Goal: Communication & Community: Connect with others

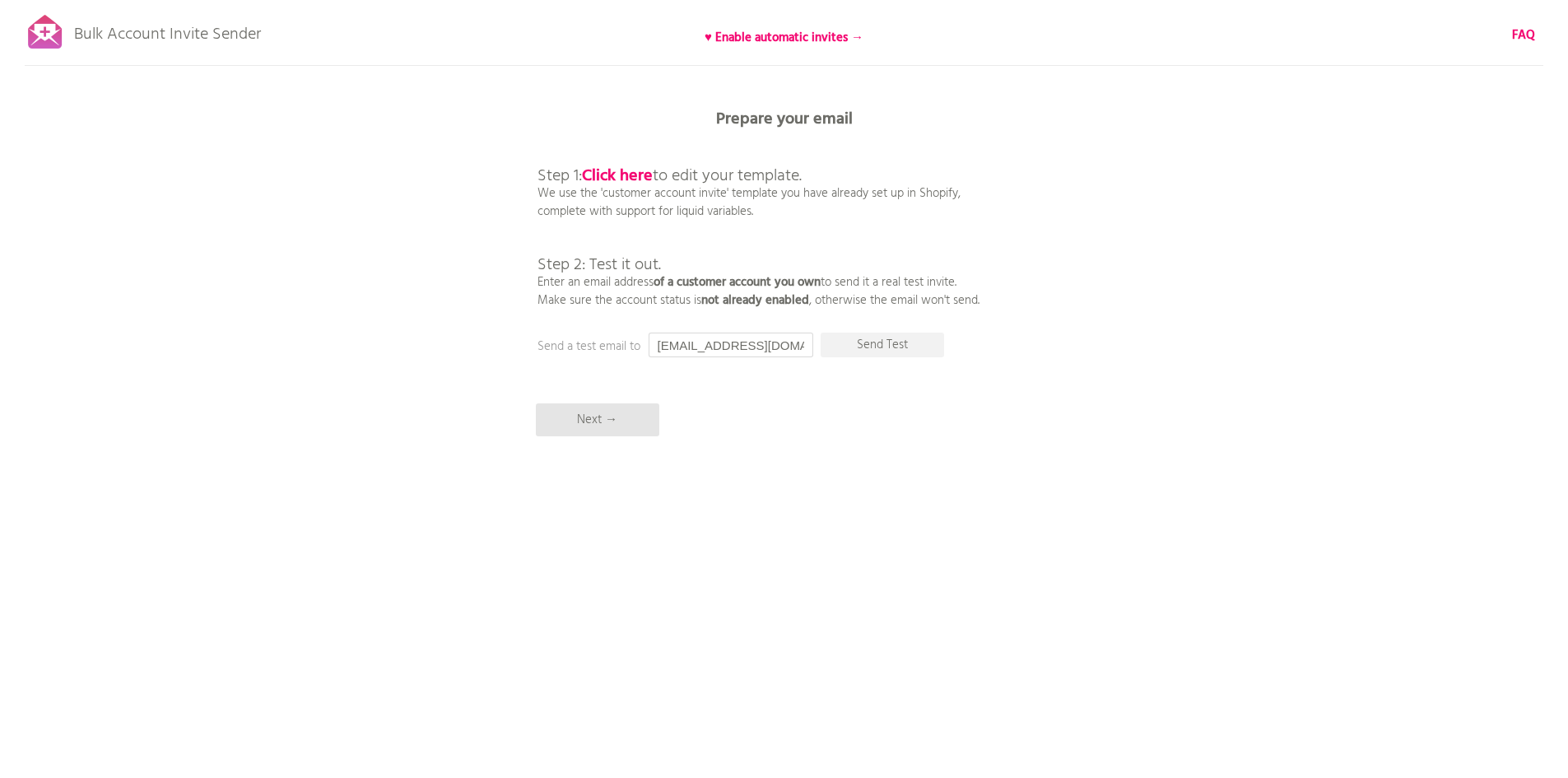
click at [786, 350] on input "[EMAIL_ADDRESS][DOMAIN_NAME]" at bounding box center [731, 345] width 165 height 25
click at [786, 350] on input "peloucvo@gmail.com" at bounding box center [731, 345] width 165 height 25
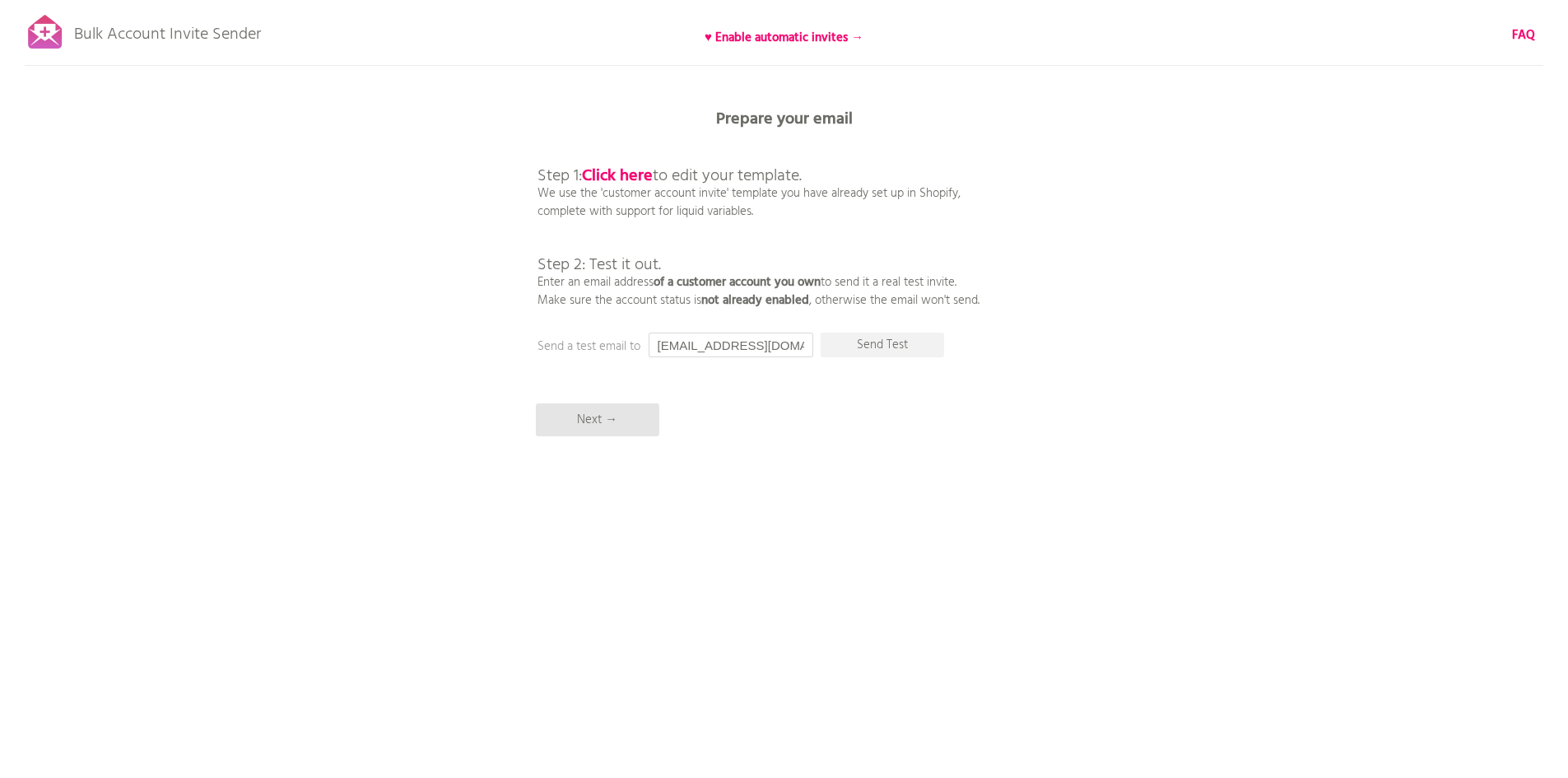
click at [786, 350] on input "peloucvo@gmail.com" at bounding box center [731, 345] width 165 height 25
click at [859, 339] on p "Send Test" at bounding box center [882, 345] width 123 height 25
click at [772, 354] on input "peloucvo@gmail.com" at bounding box center [731, 345] width 165 height 25
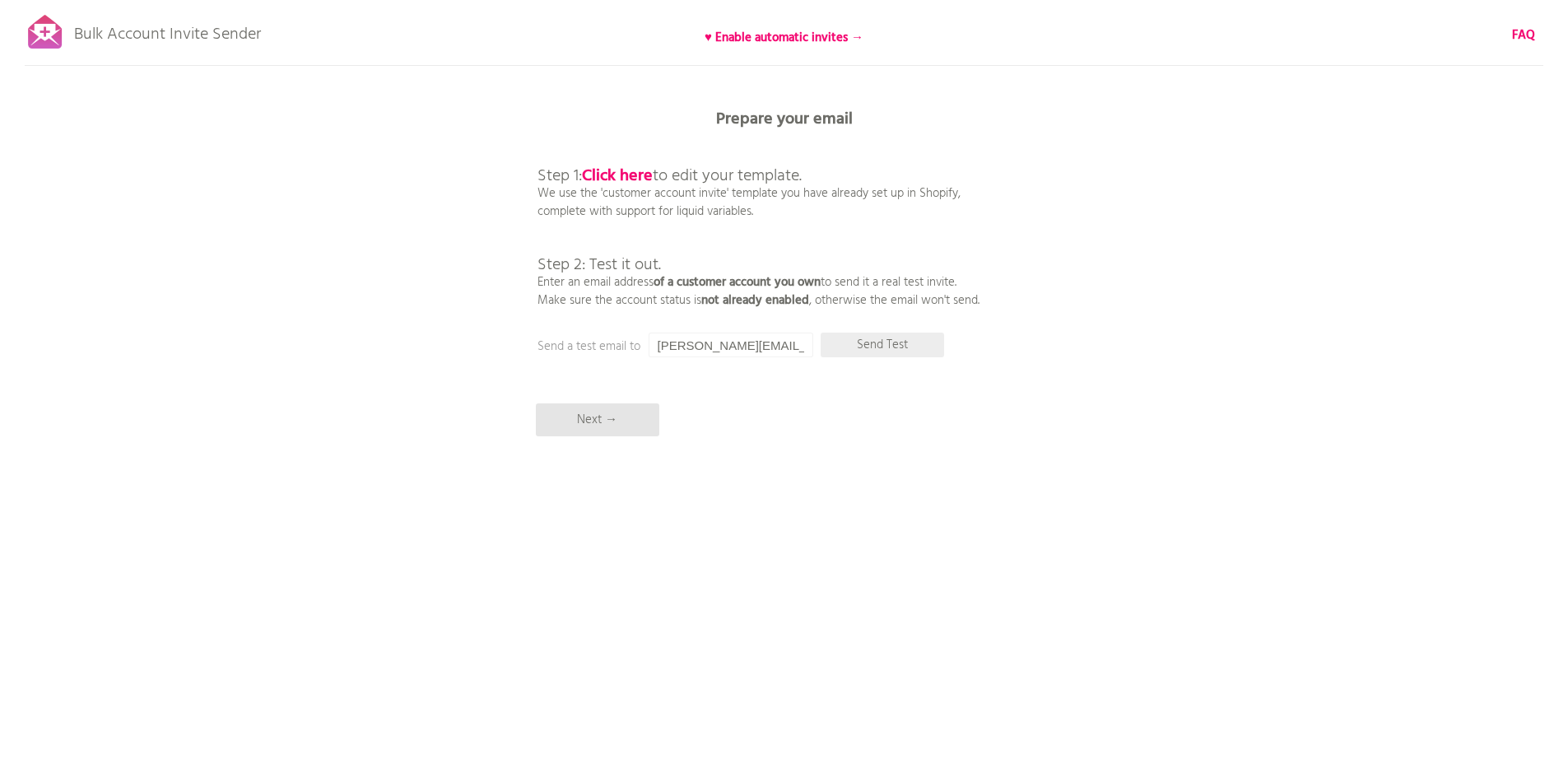
click at [876, 347] on p "Send Test" at bounding box center [882, 345] width 123 height 25
click at [741, 341] on input "vojta.pelouch@seznam.cz" at bounding box center [731, 345] width 165 height 25
paste input "gmail.com"
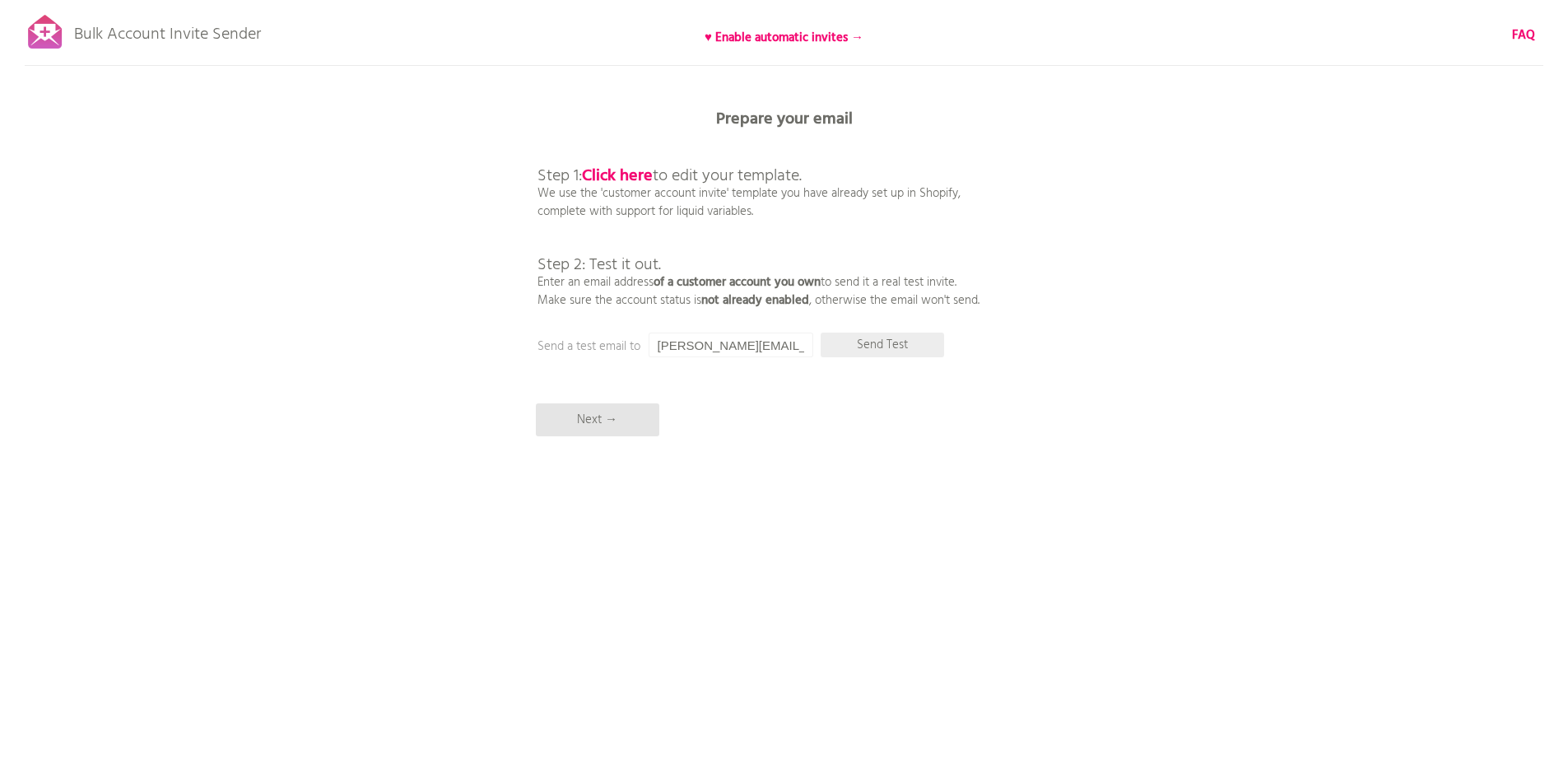
type input "vojta.pelouch@gmail.com"
click at [892, 347] on p "Send Test" at bounding box center [882, 345] width 123 height 25
click at [632, 422] on p "Next →" at bounding box center [597, 420] width 123 height 33
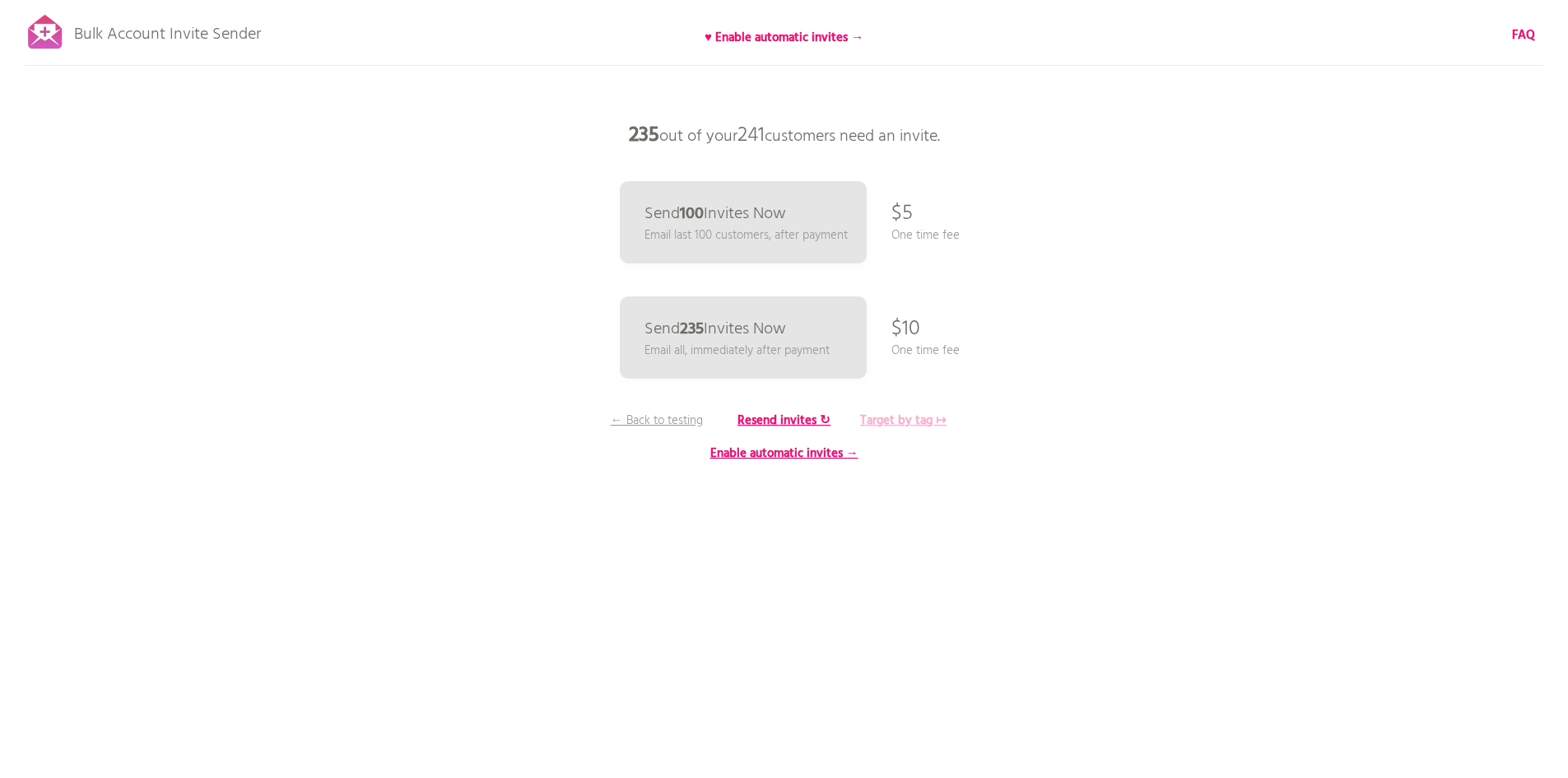
click at [909, 420] on b "Target by tag ↦" at bounding box center [904, 420] width 87 height 20
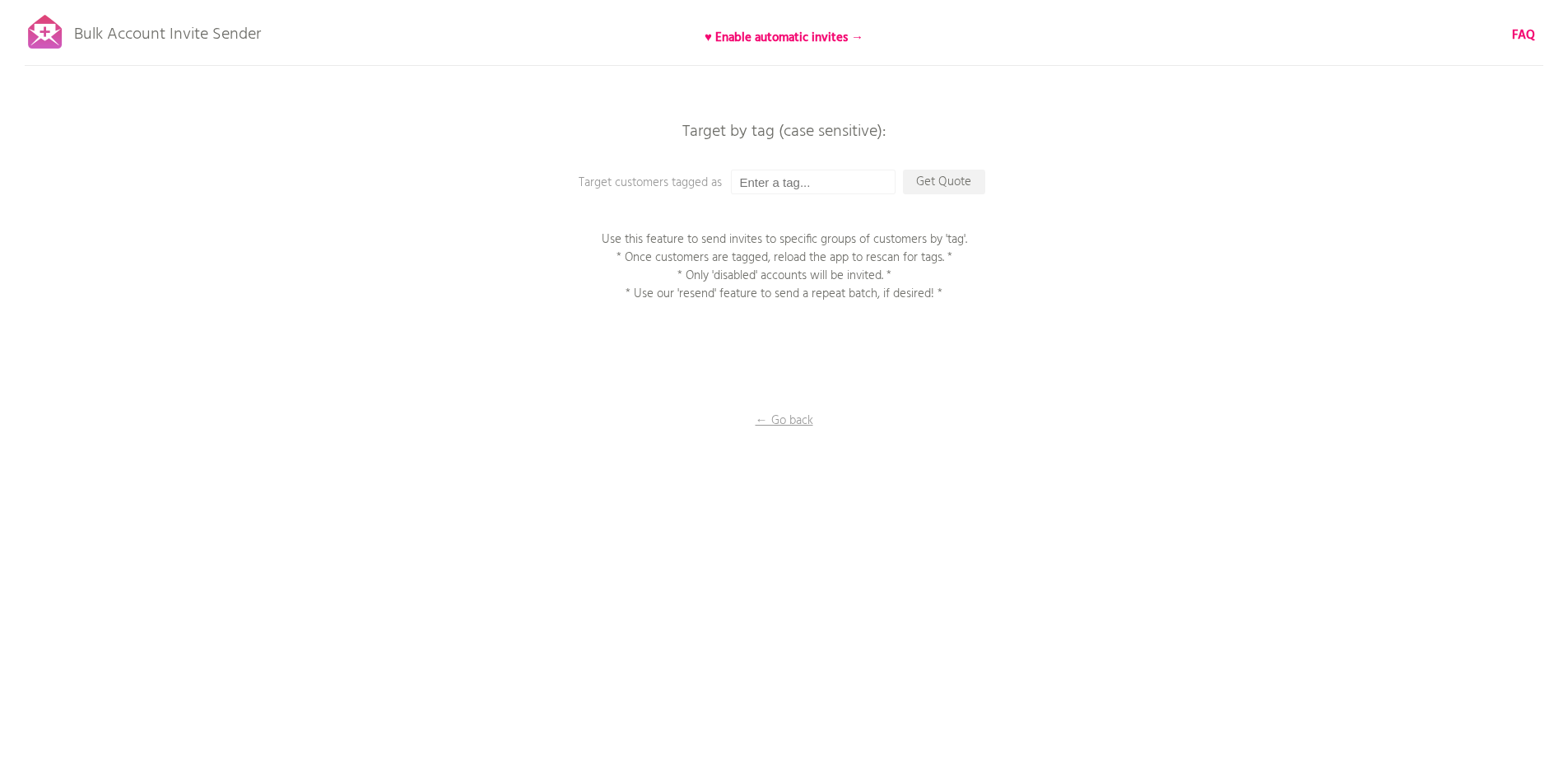
click at [817, 202] on div "Bulk Account Invite Sender ♥ Enable automatic invites → FAQ Synced all customer…" at bounding box center [784, 288] width 1568 height 576
click at [815, 186] on input "text" at bounding box center [813, 182] width 165 height 25
click at [801, 416] on p "← Go back" at bounding box center [784, 420] width 165 height 18
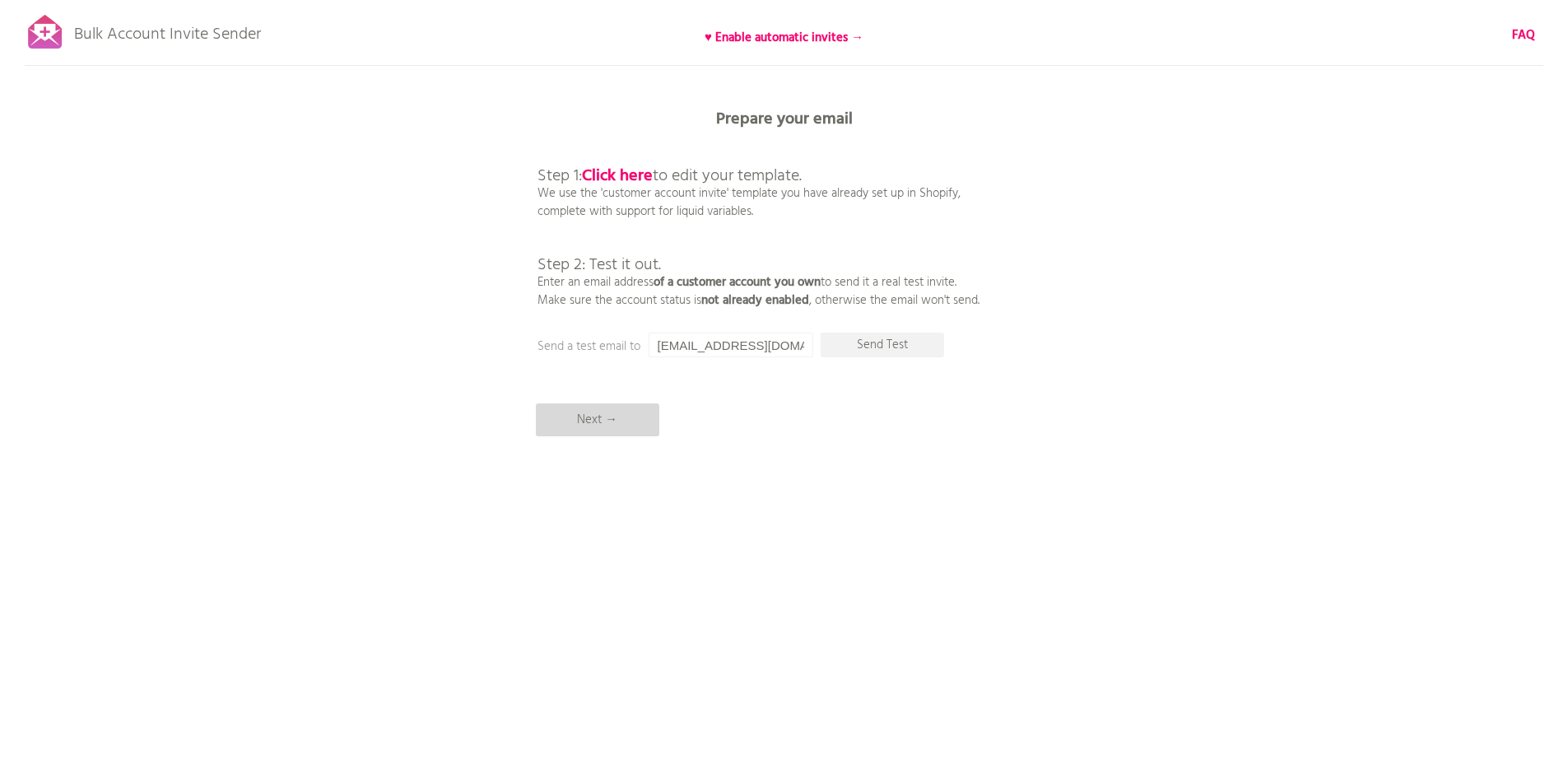
click at [613, 421] on p "Next →" at bounding box center [597, 420] width 123 height 33
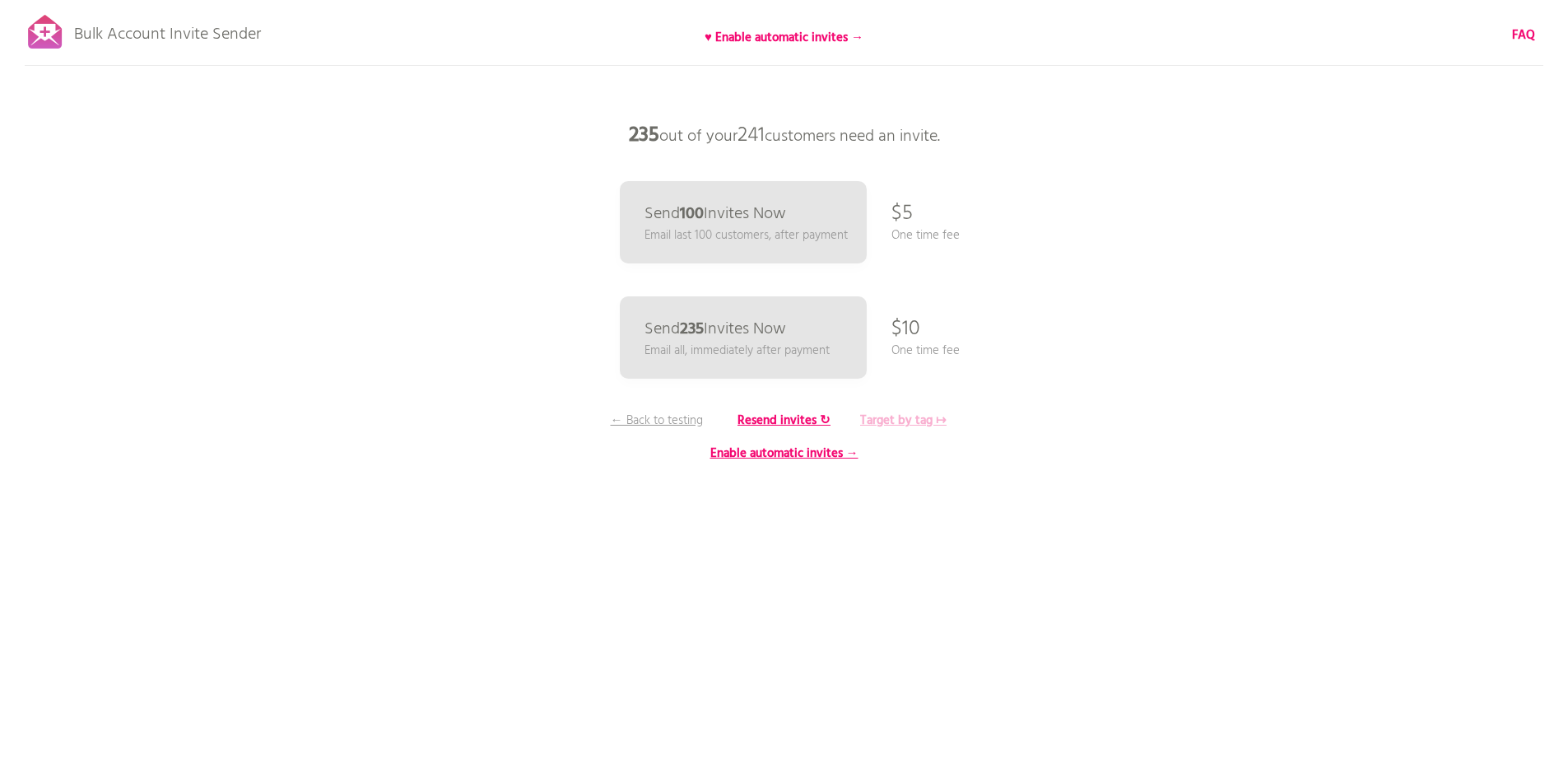
click at [912, 417] on b "Target by tag ↦" at bounding box center [904, 420] width 87 height 20
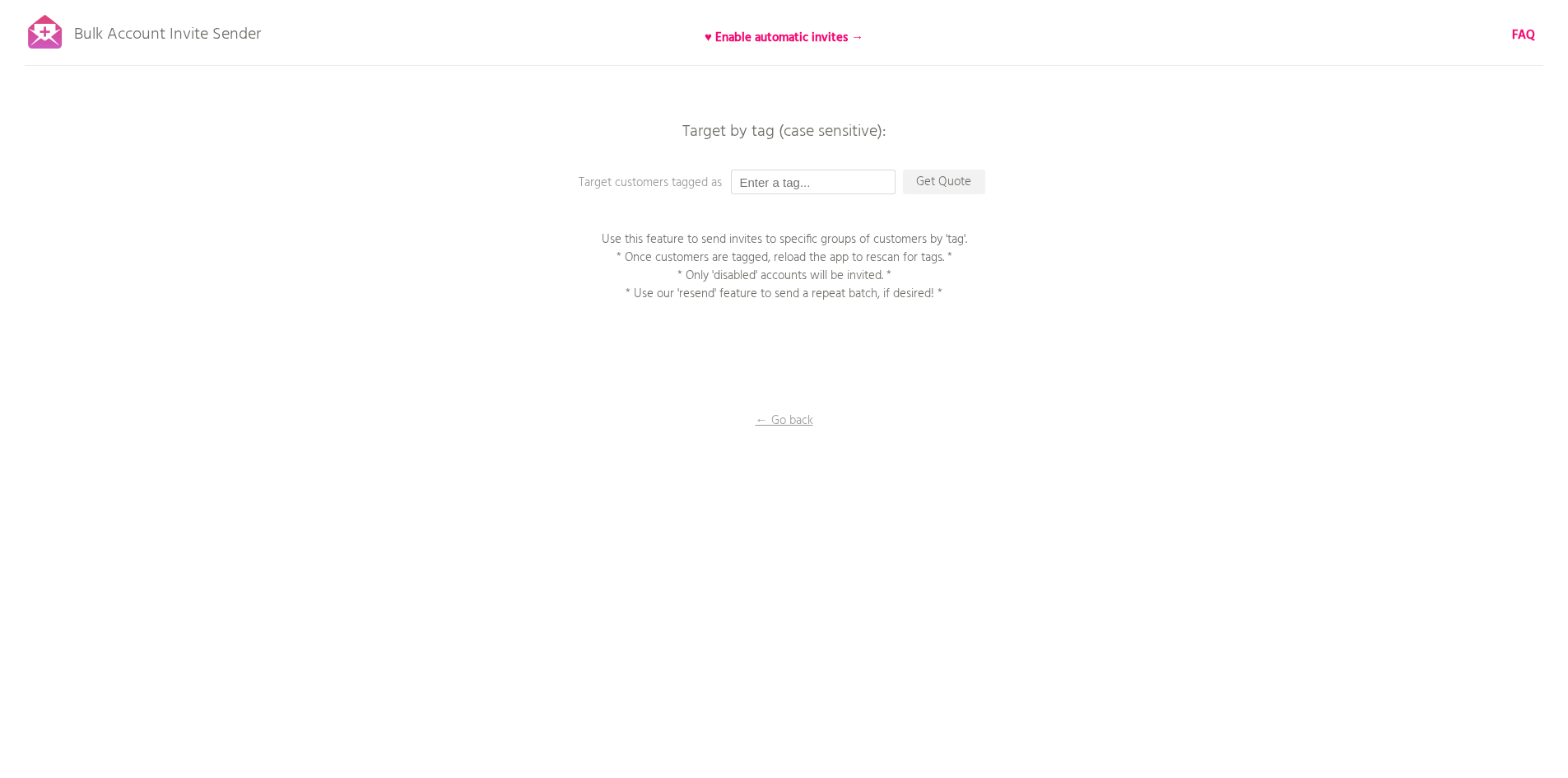
click at [765, 193] on input "text" at bounding box center [813, 182] width 165 height 25
type input "B"
click at [947, 178] on p "Get Quote" at bounding box center [945, 182] width 82 height 25
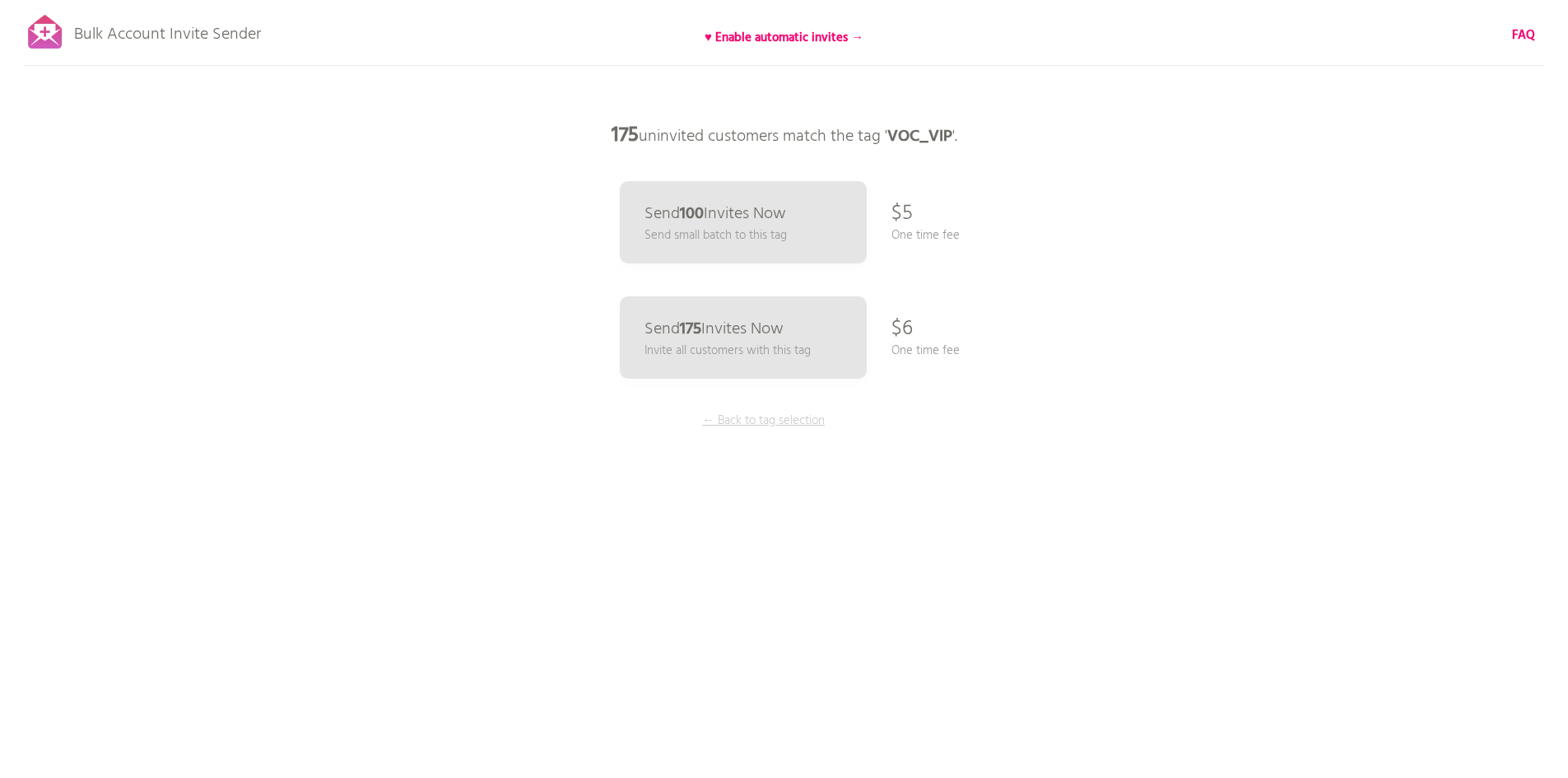
click at [789, 416] on p "← Back to tag selection" at bounding box center [763, 420] width 123 height 18
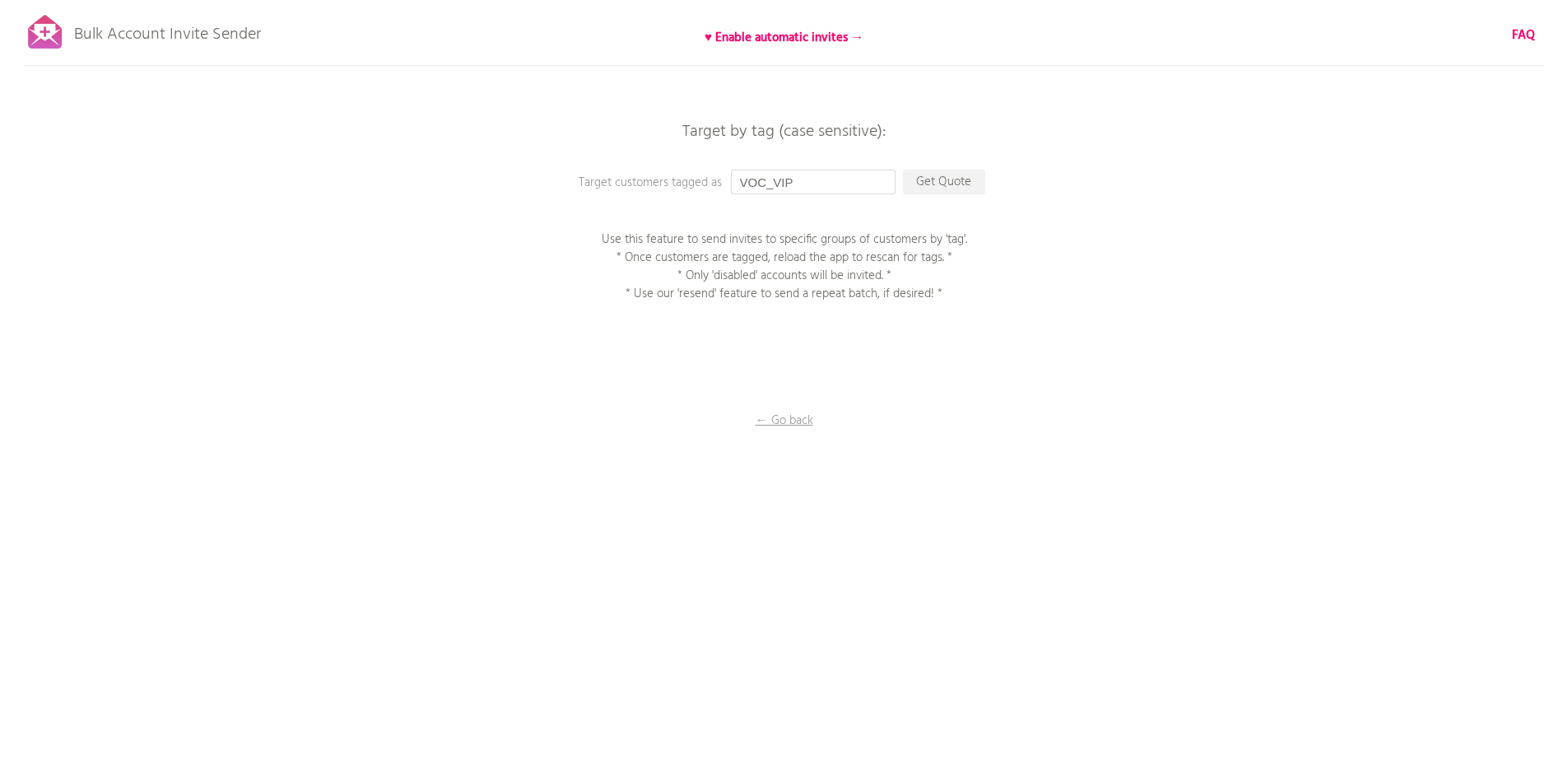
click at [813, 186] on input "VOC_VIP" at bounding box center [813, 182] width 165 height 25
type input "VIP"
click at [939, 175] on p "Get Quote" at bounding box center [945, 182] width 82 height 25
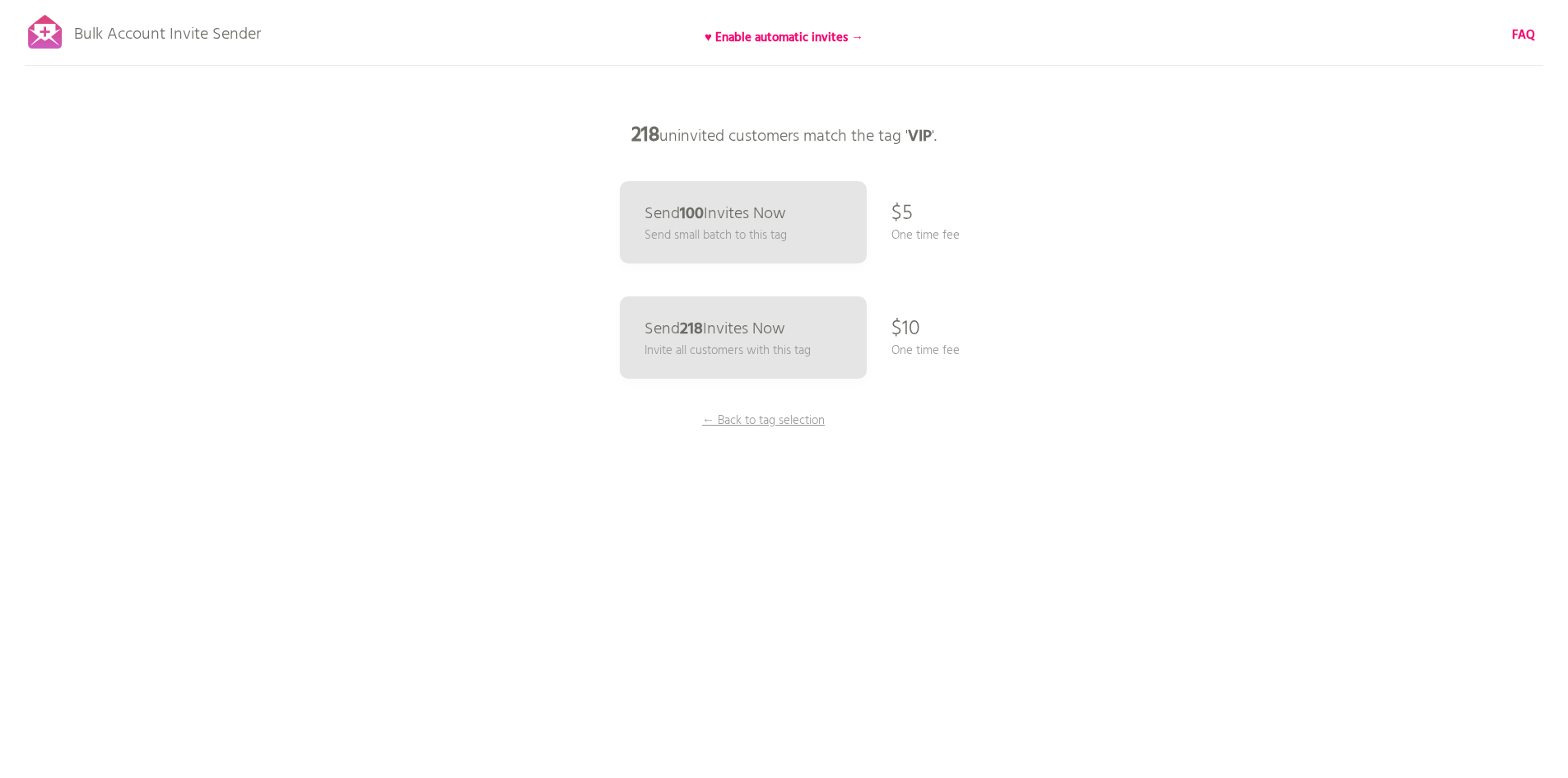
click at [926, 137] on b "VIP" at bounding box center [919, 137] width 24 height 26
copy b "VIP"
click at [1094, 242] on div "Bulk Account Invite Sender ♥ Enable automatic invites → FAQ Synced all customer…" at bounding box center [784, 288] width 1568 height 576
click at [1366, 244] on div "Bulk Account Invite Sender ♥ Enable automatic invites → FAQ Synced all customer…" at bounding box center [784, 288] width 1568 height 576
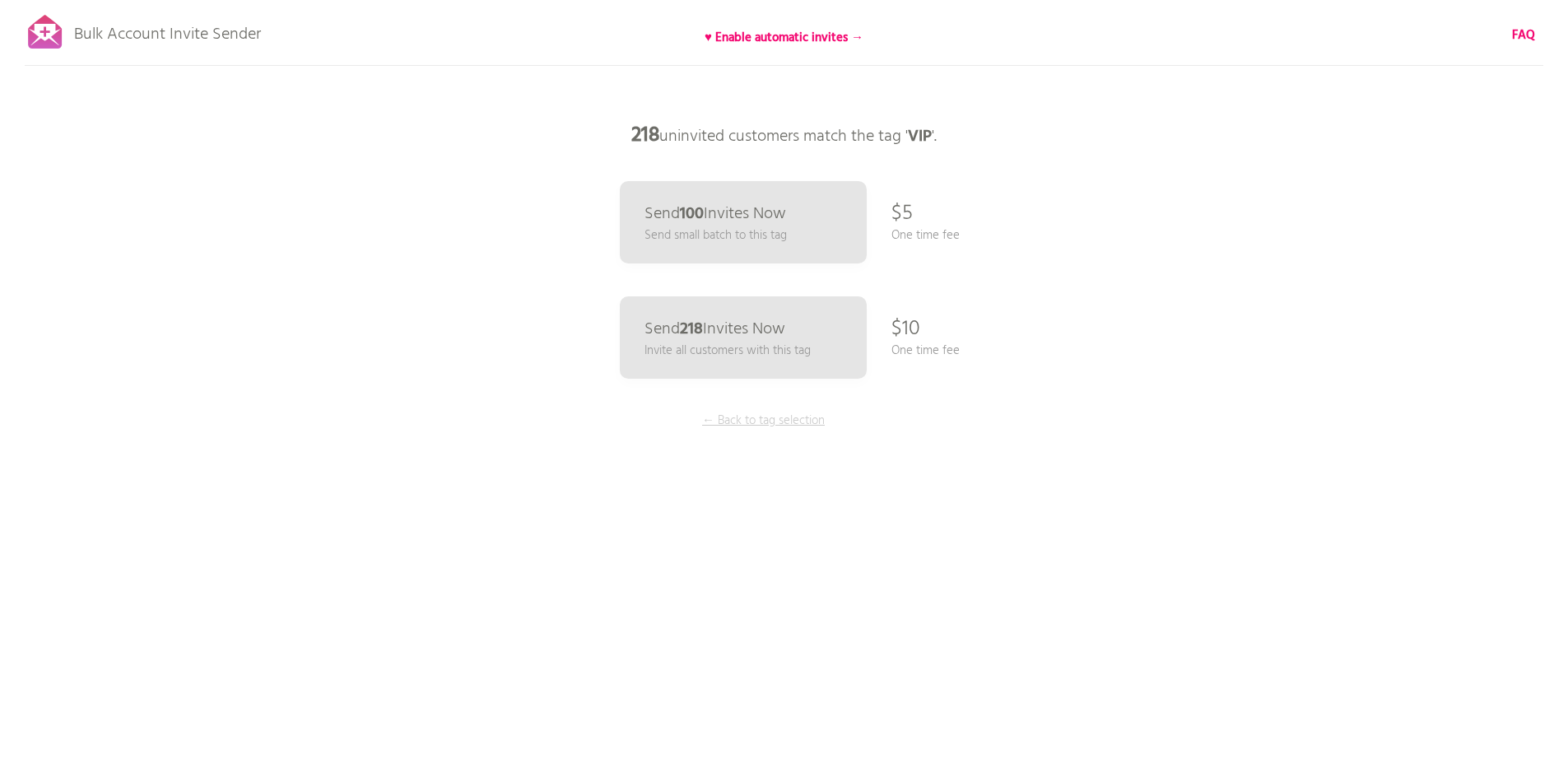
click at [785, 425] on p "← Back to tag selection" at bounding box center [763, 420] width 123 height 18
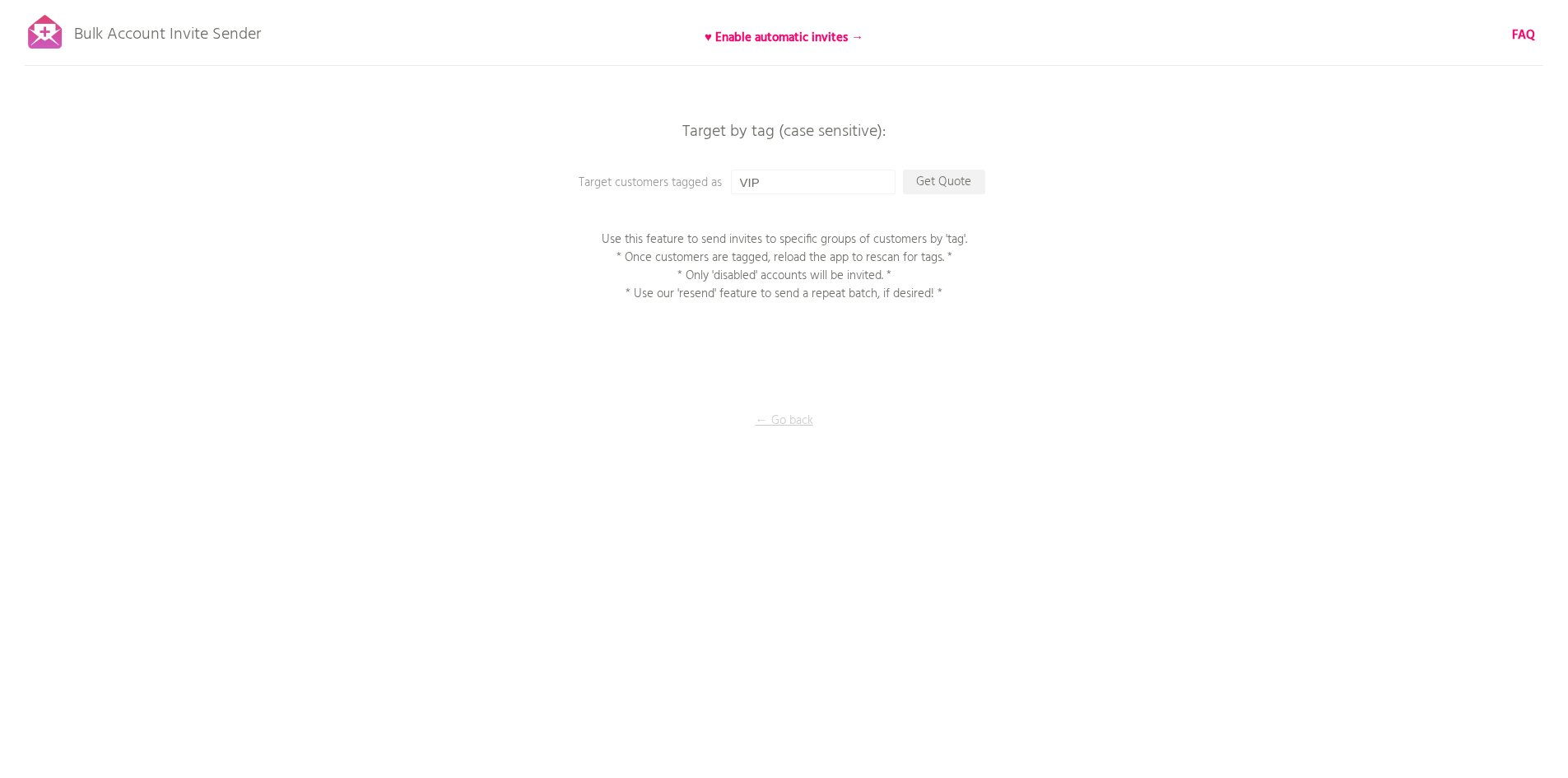
click at [780, 427] on p "← Go back" at bounding box center [784, 420] width 165 height 18
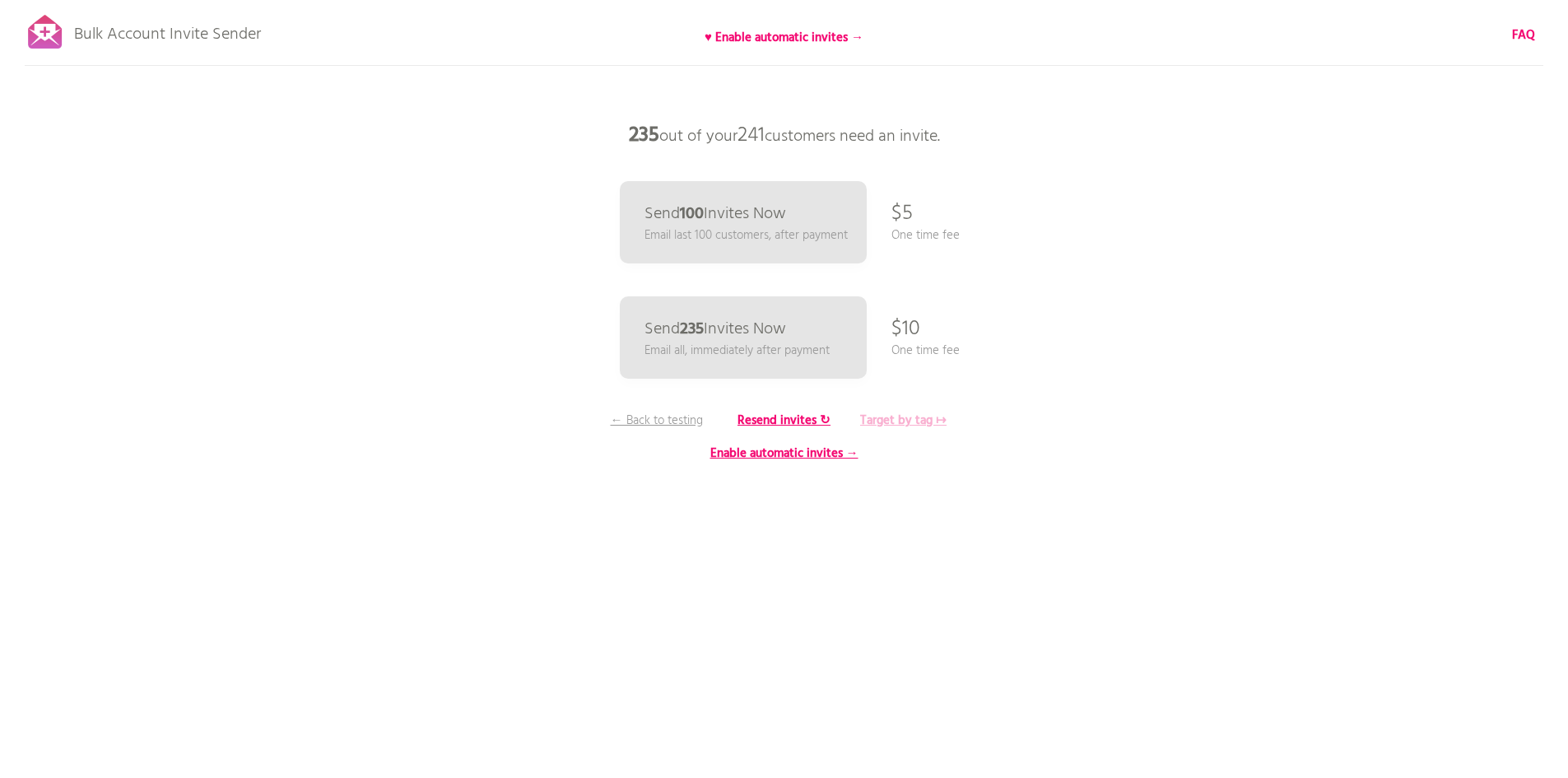
click at [936, 418] on b "Target by tag ↦" at bounding box center [904, 420] width 87 height 20
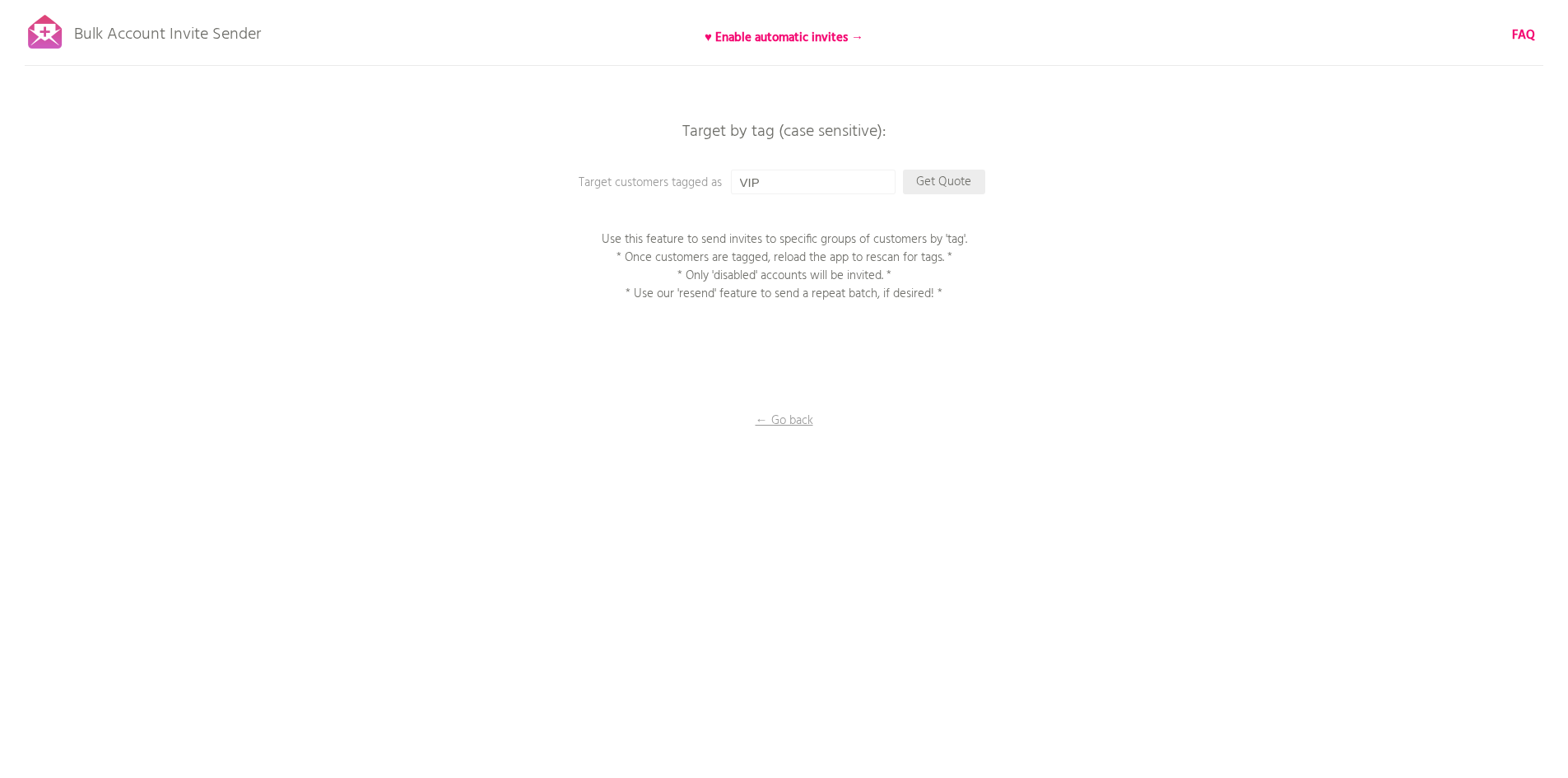
click at [942, 190] on p "Get Quote" at bounding box center [945, 182] width 82 height 25
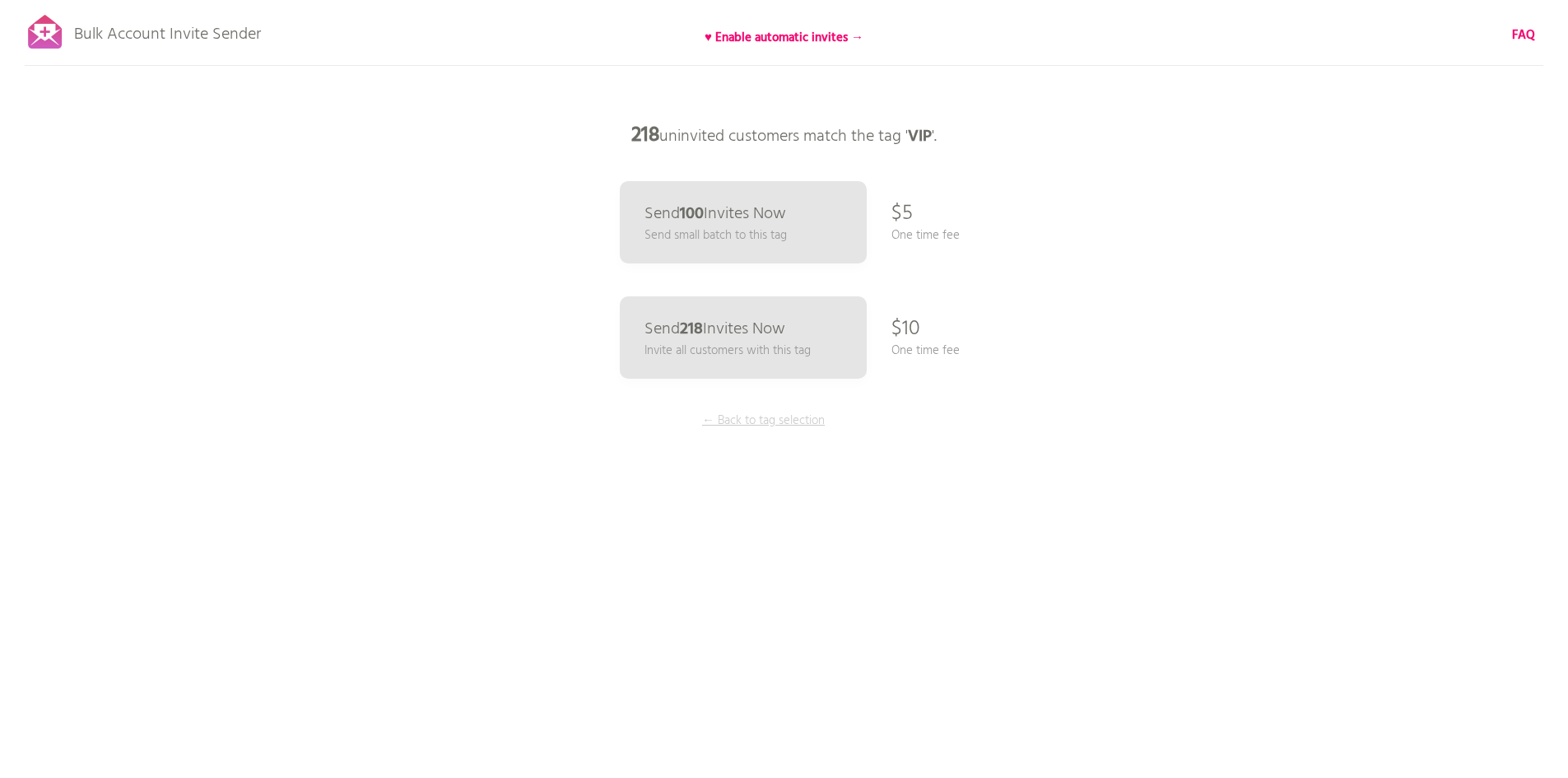
click at [763, 420] on p "← Back to tag selection" at bounding box center [763, 420] width 123 height 18
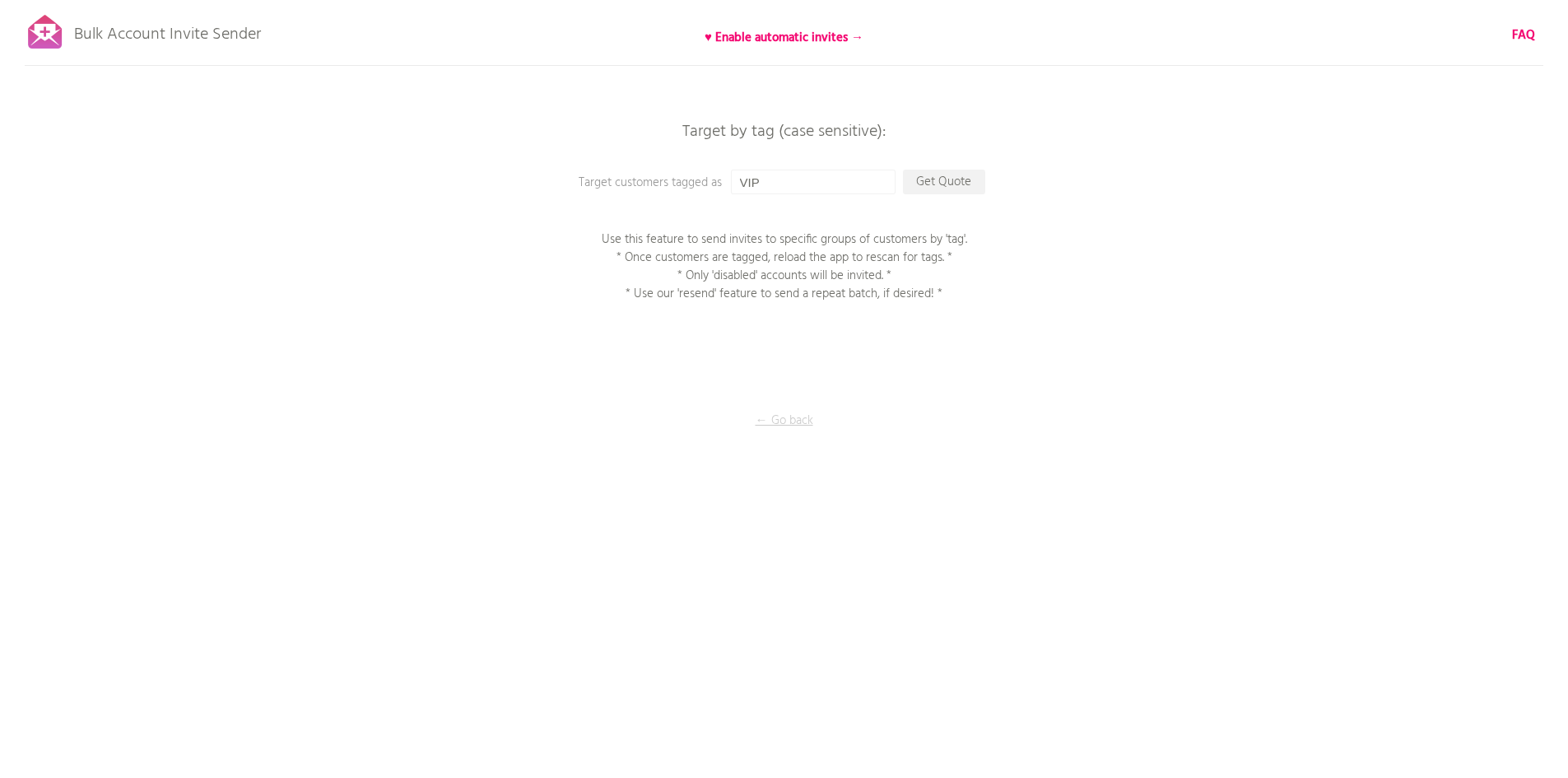
click at [779, 418] on p "← Go back" at bounding box center [784, 420] width 165 height 18
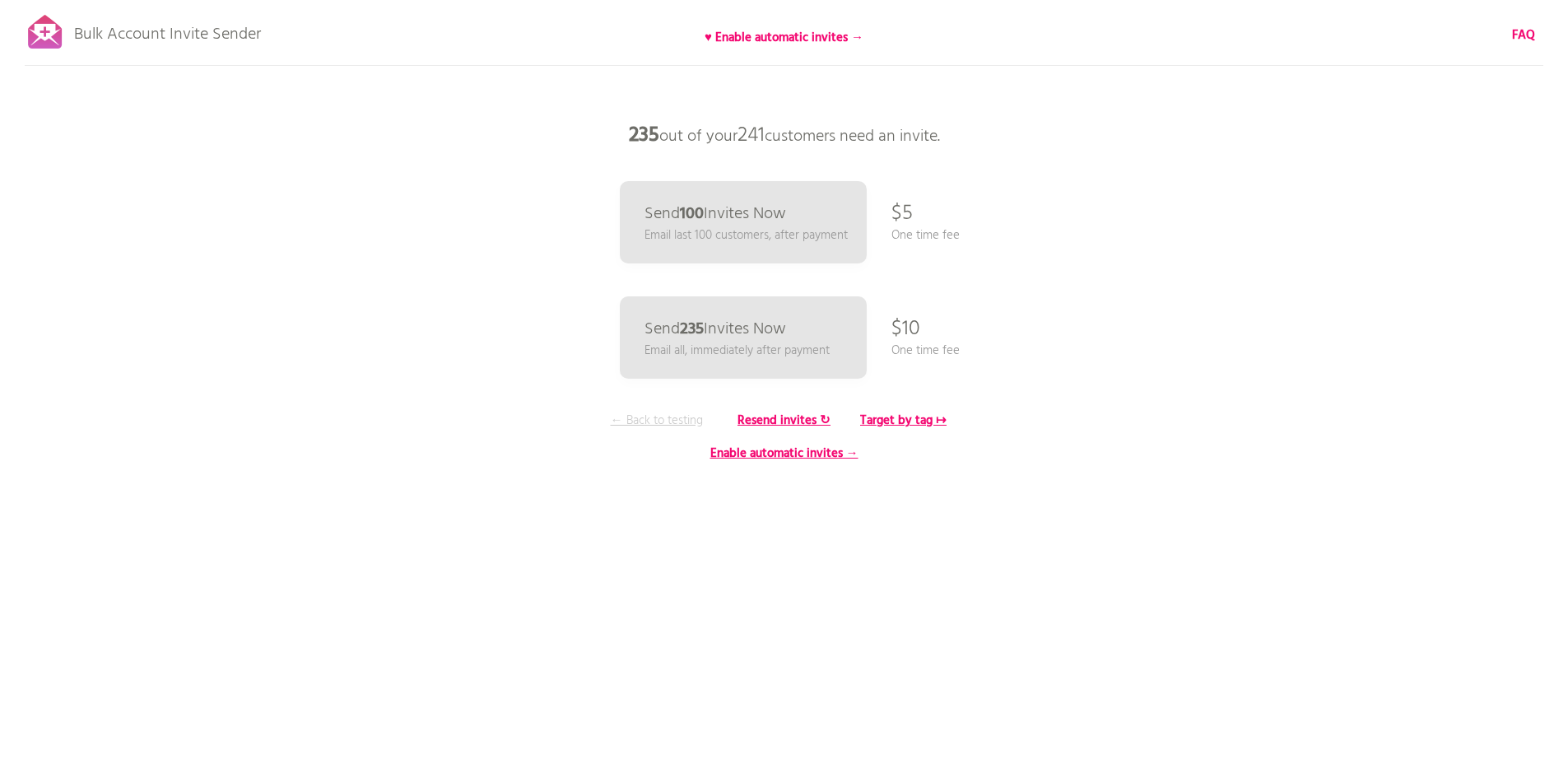
click at [663, 417] on p "← Back to testing" at bounding box center [657, 420] width 123 height 18
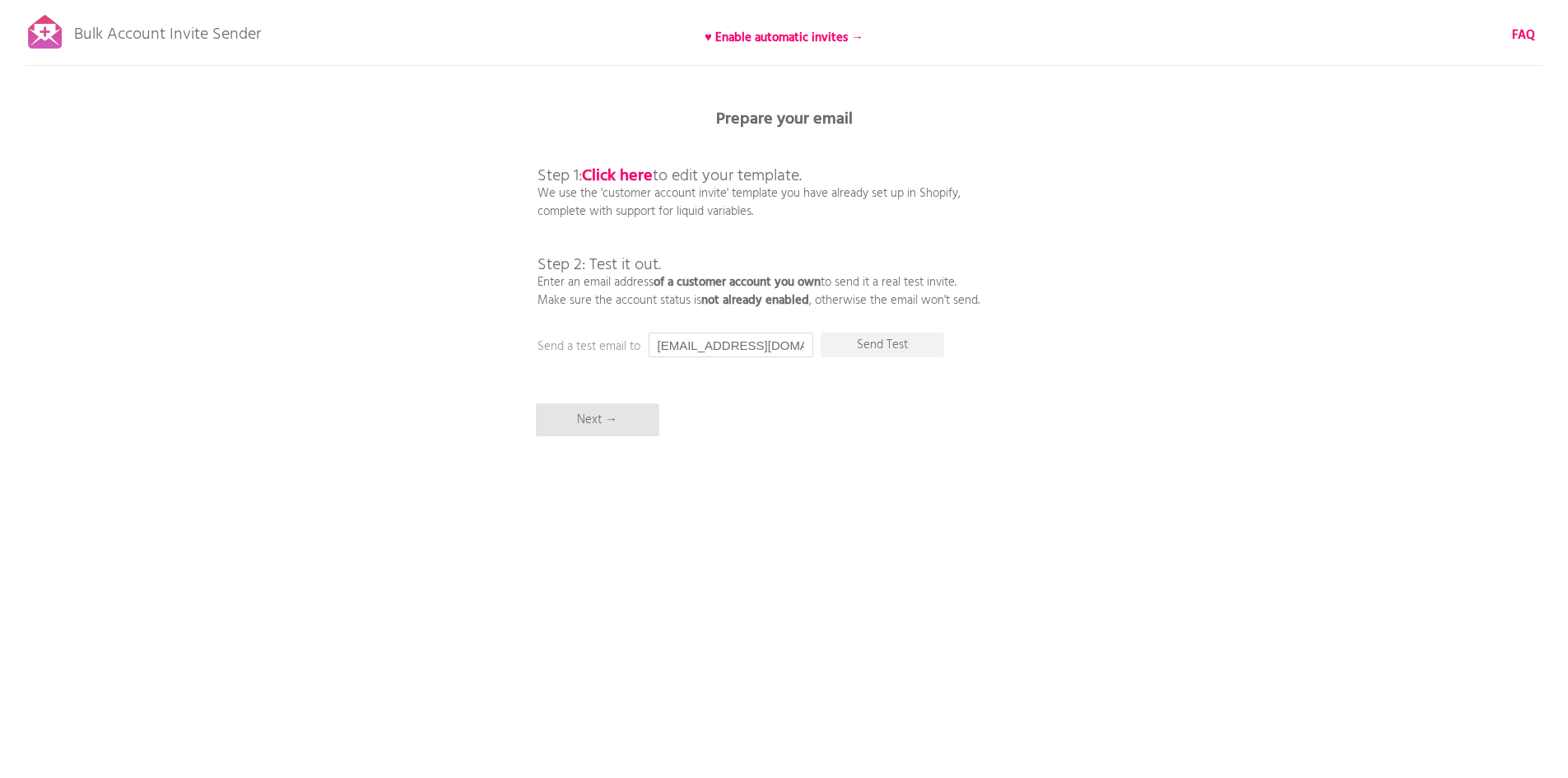
click at [714, 350] on input "[EMAIL_ADDRESS][DOMAIN_NAME]" at bounding box center [731, 345] width 165 height 25
click at [714, 348] on input "[EMAIL_ADDRESS][DOMAIN_NAME]" at bounding box center [731, 345] width 165 height 25
type input "vojta.pelouch@gmail.com"
click at [907, 345] on p "Send Test" at bounding box center [882, 345] width 123 height 25
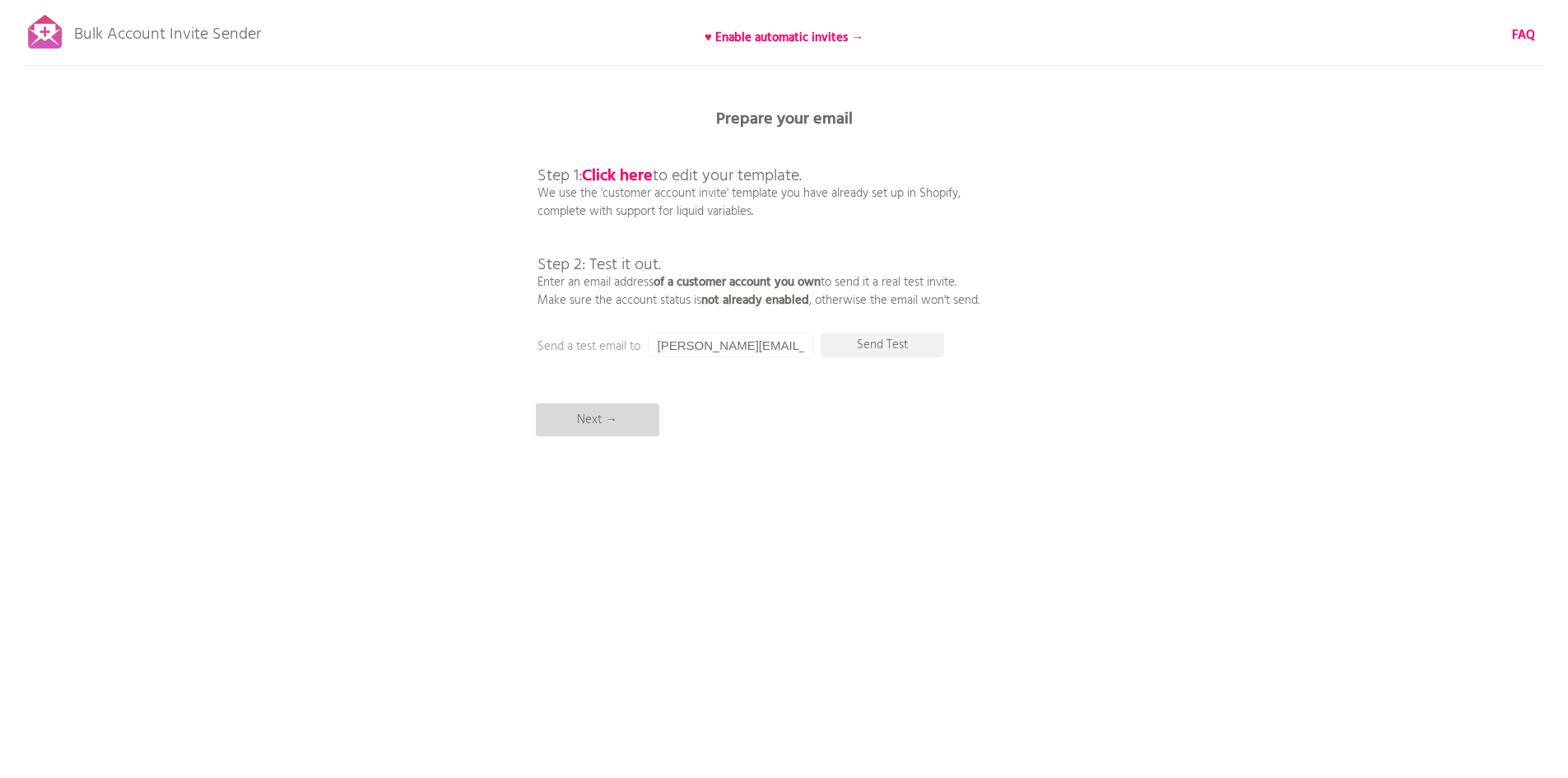
click at [617, 422] on p "Next →" at bounding box center [597, 420] width 123 height 33
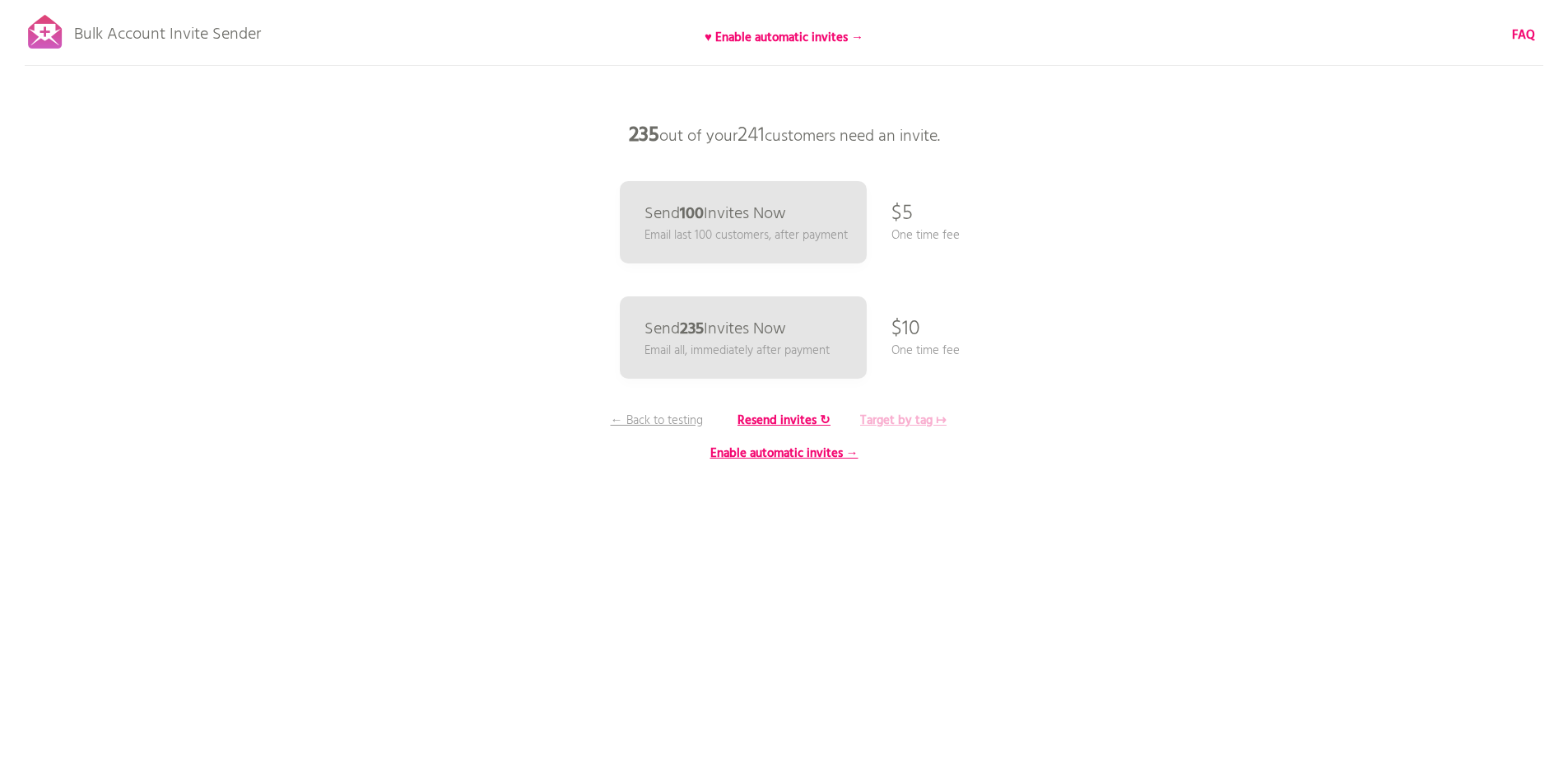
click at [890, 415] on b "Target by tag ↦" at bounding box center [904, 420] width 87 height 20
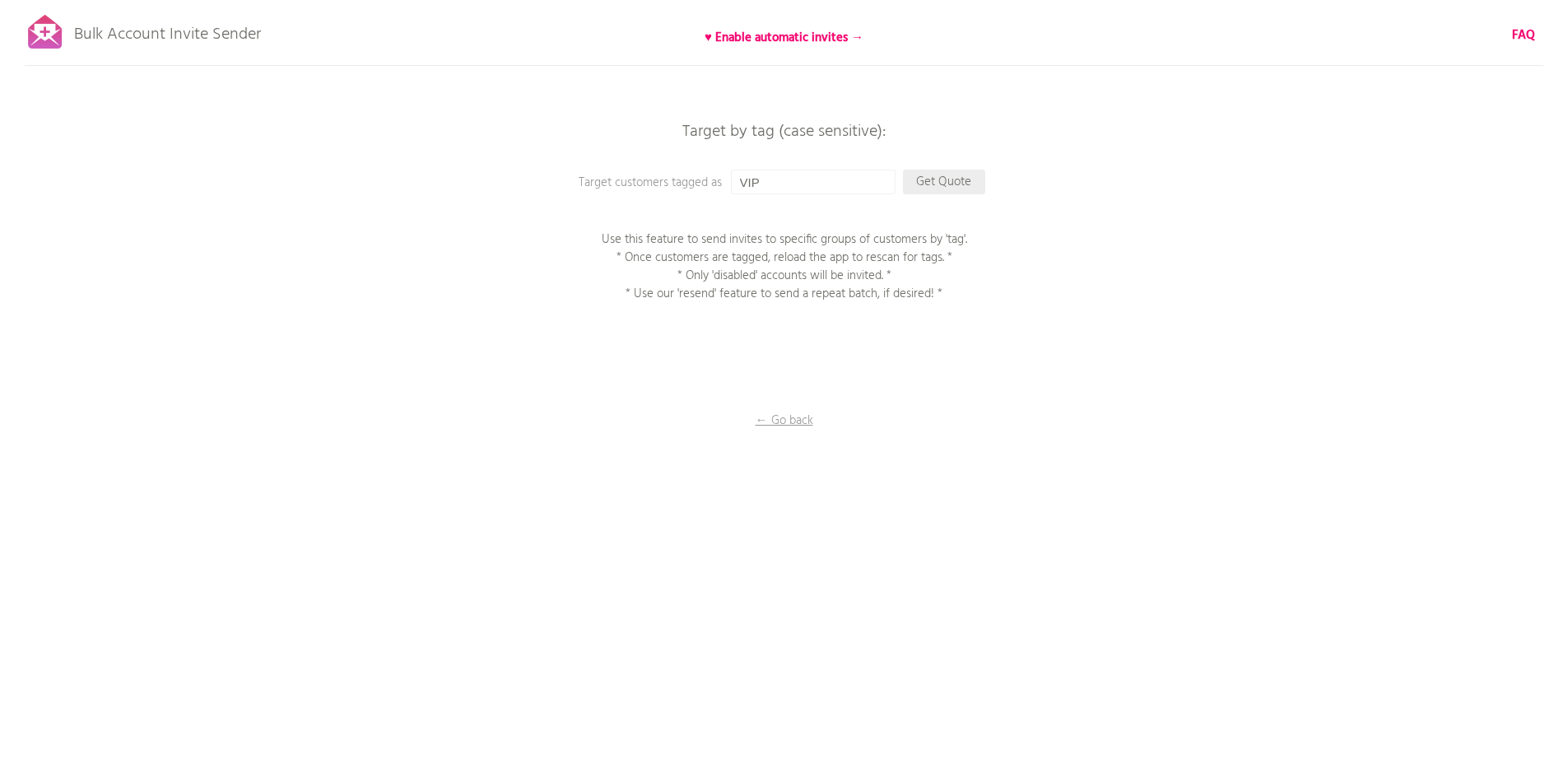
click at [947, 183] on p "Get Quote" at bounding box center [945, 182] width 82 height 25
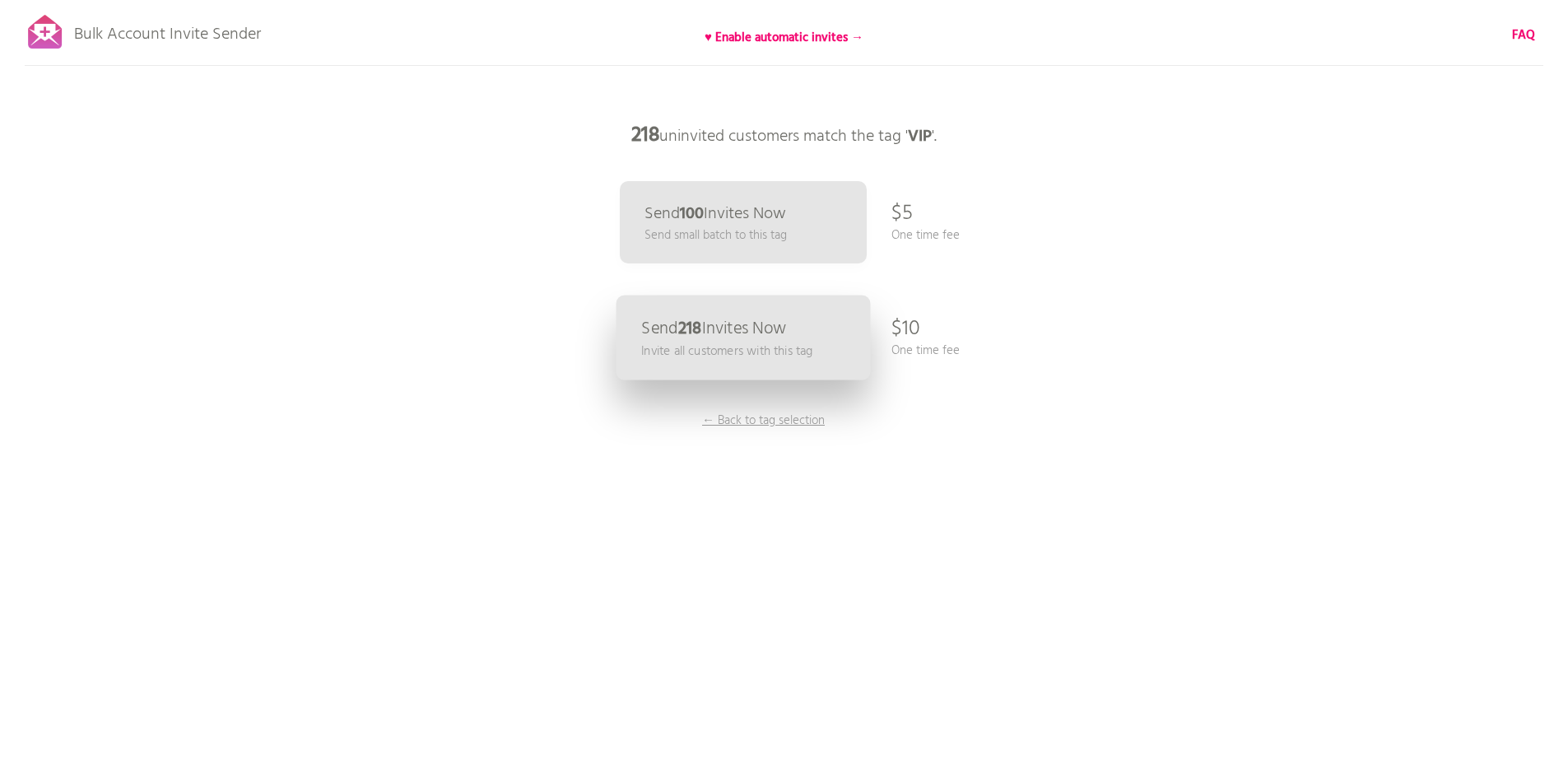
click at [819, 337] on link "Send 218 Invites Now Invite all customers with this tag" at bounding box center [742, 338] width 255 height 85
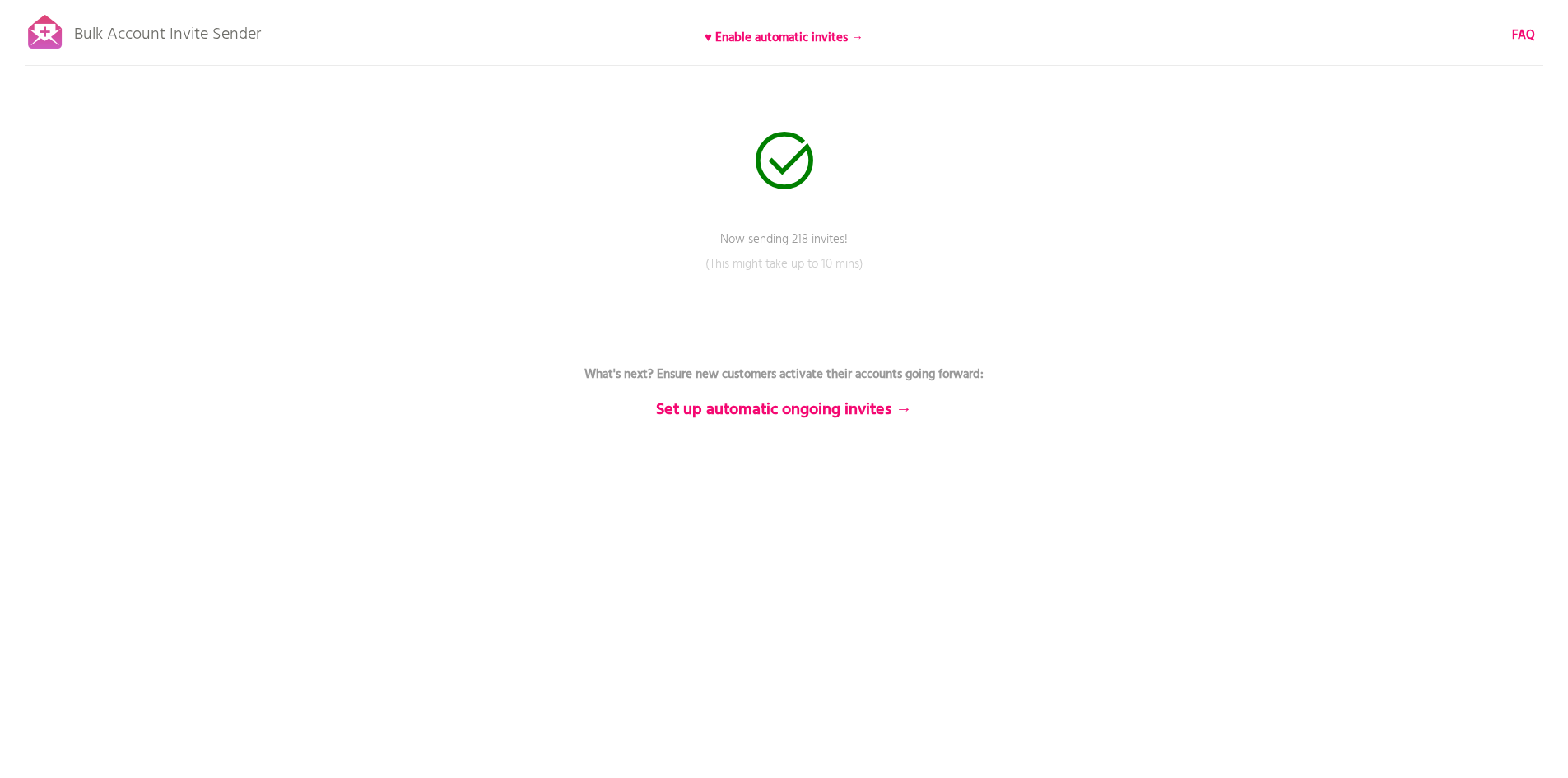
click at [1390, 370] on div "Bulk Account Invite Sender ♥ Enable automatic invites → FAQ Now sending 218 inv…" at bounding box center [784, 288] width 1568 height 576
click at [814, 280] on p "(This might take up to 10 mins)" at bounding box center [784, 275] width 494 height 41
click at [832, 262] on p "(This might take up to 10 mins)" at bounding box center [784, 275] width 494 height 41
click at [1469, 269] on div "Bulk Account Invite Sender ♥ Enable automatic invites → FAQ Sending has complet…" at bounding box center [784, 288] width 1568 height 576
click at [1220, 326] on div "Bulk Account Invite Sender ♥ Enable automatic invites → FAQ Sending has complet…" at bounding box center [784, 288] width 1568 height 576
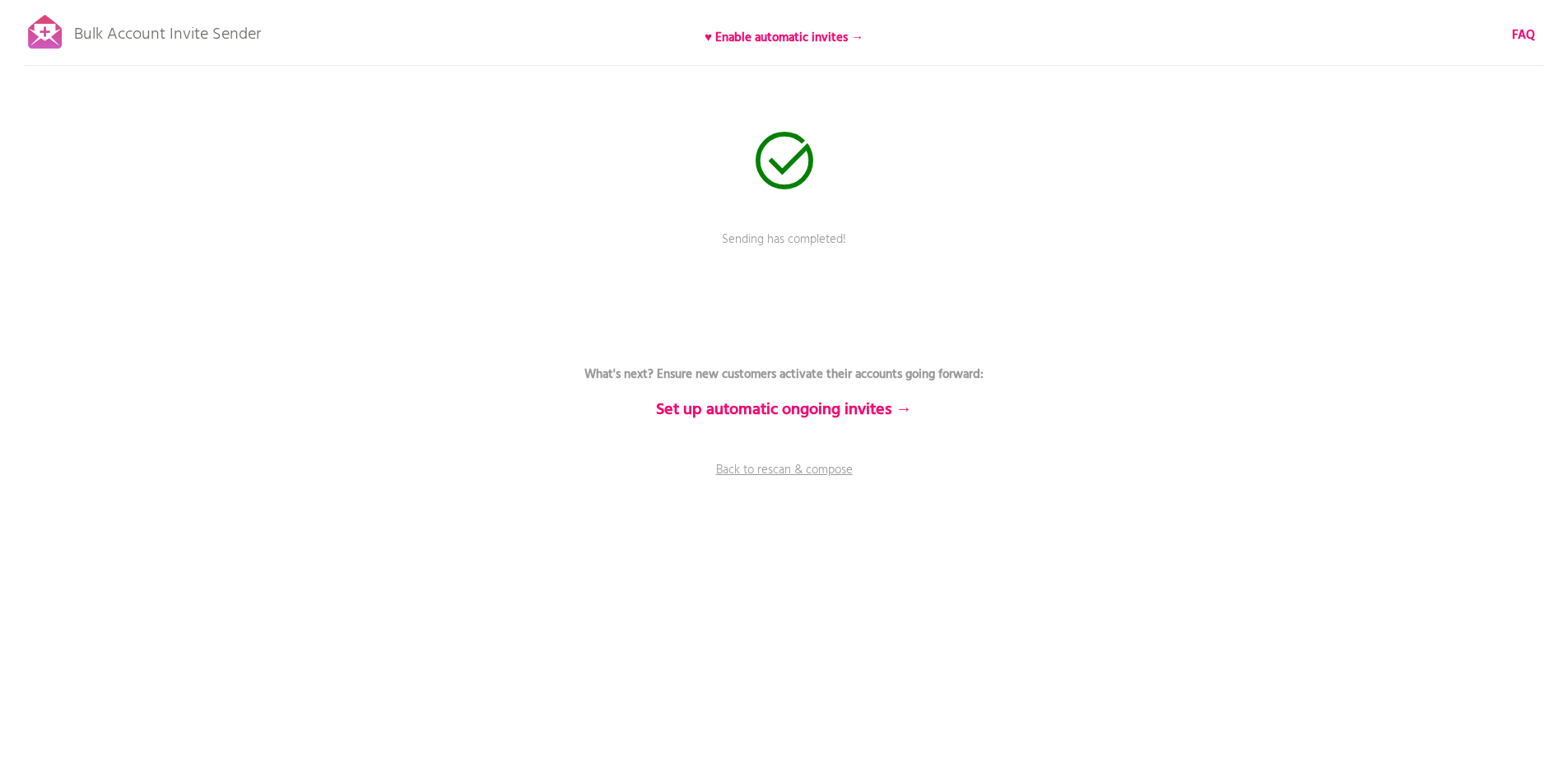
click at [1321, 266] on div "Bulk Account Invite Sender ♥ Enable automatic invites → FAQ Sending has complet…" at bounding box center [784, 288] width 1568 height 576
